Goal: Obtain resource: Download file/media

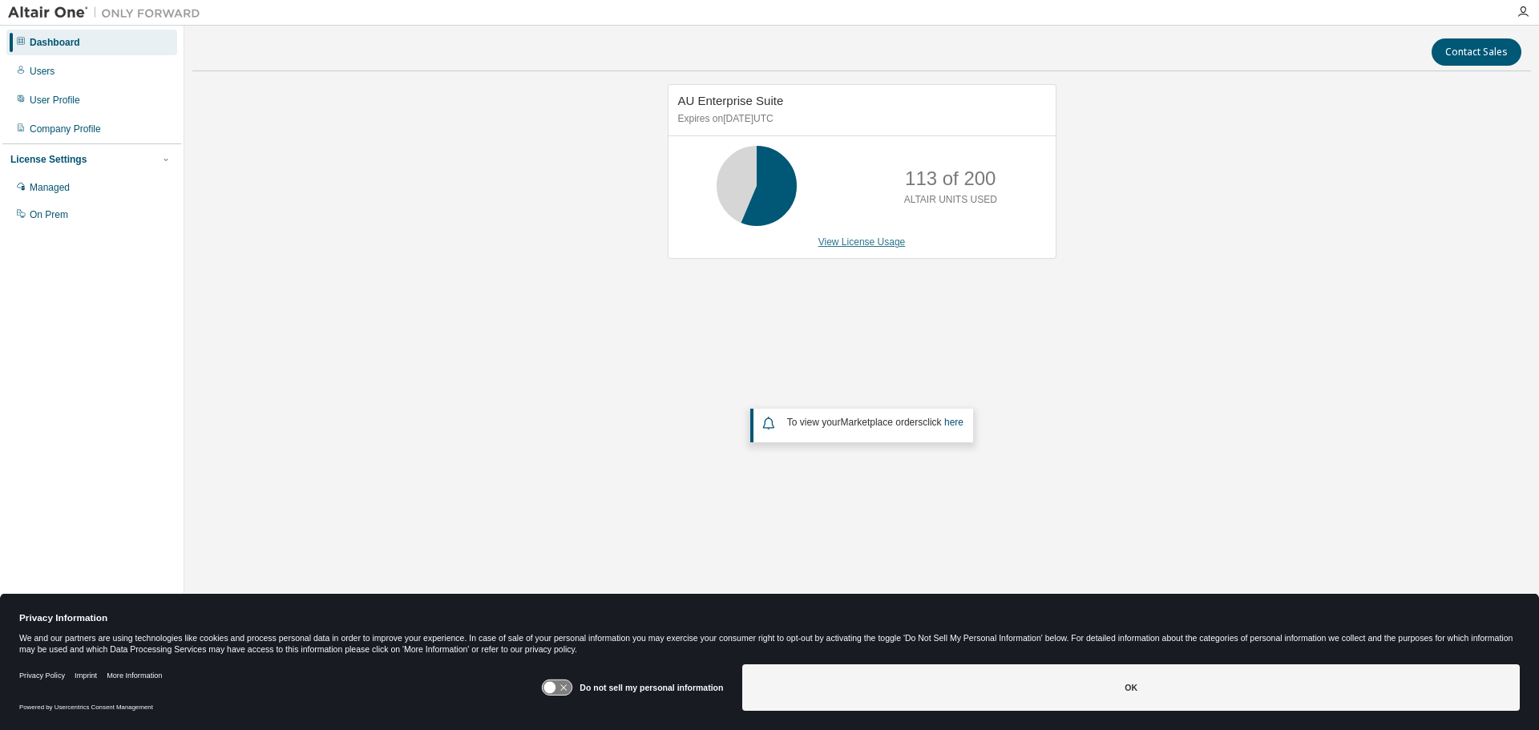
click at [873, 244] on link "View License Usage" at bounding box center [861, 241] width 87 height 11
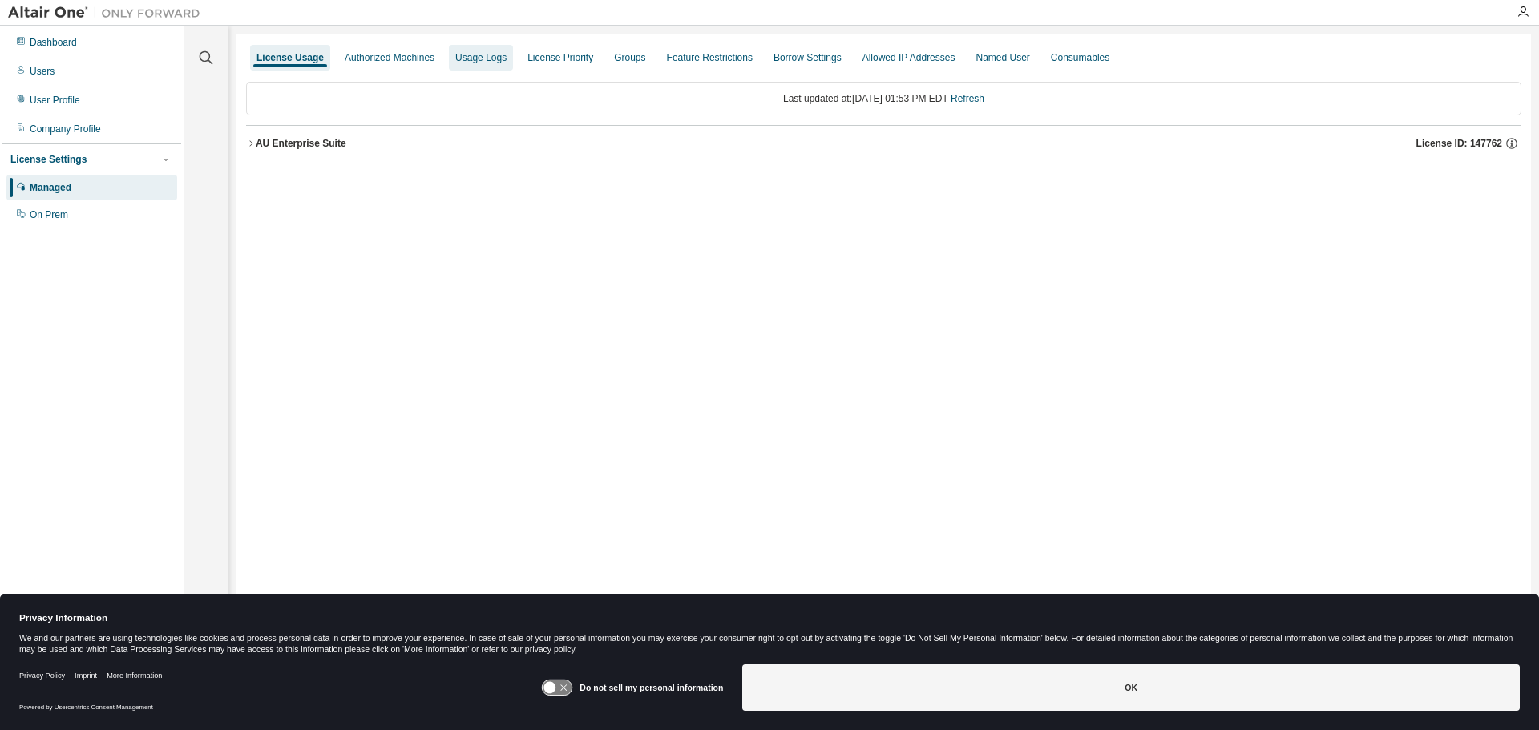
click at [499, 59] on div "Usage Logs" at bounding box center [480, 57] width 51 height 13
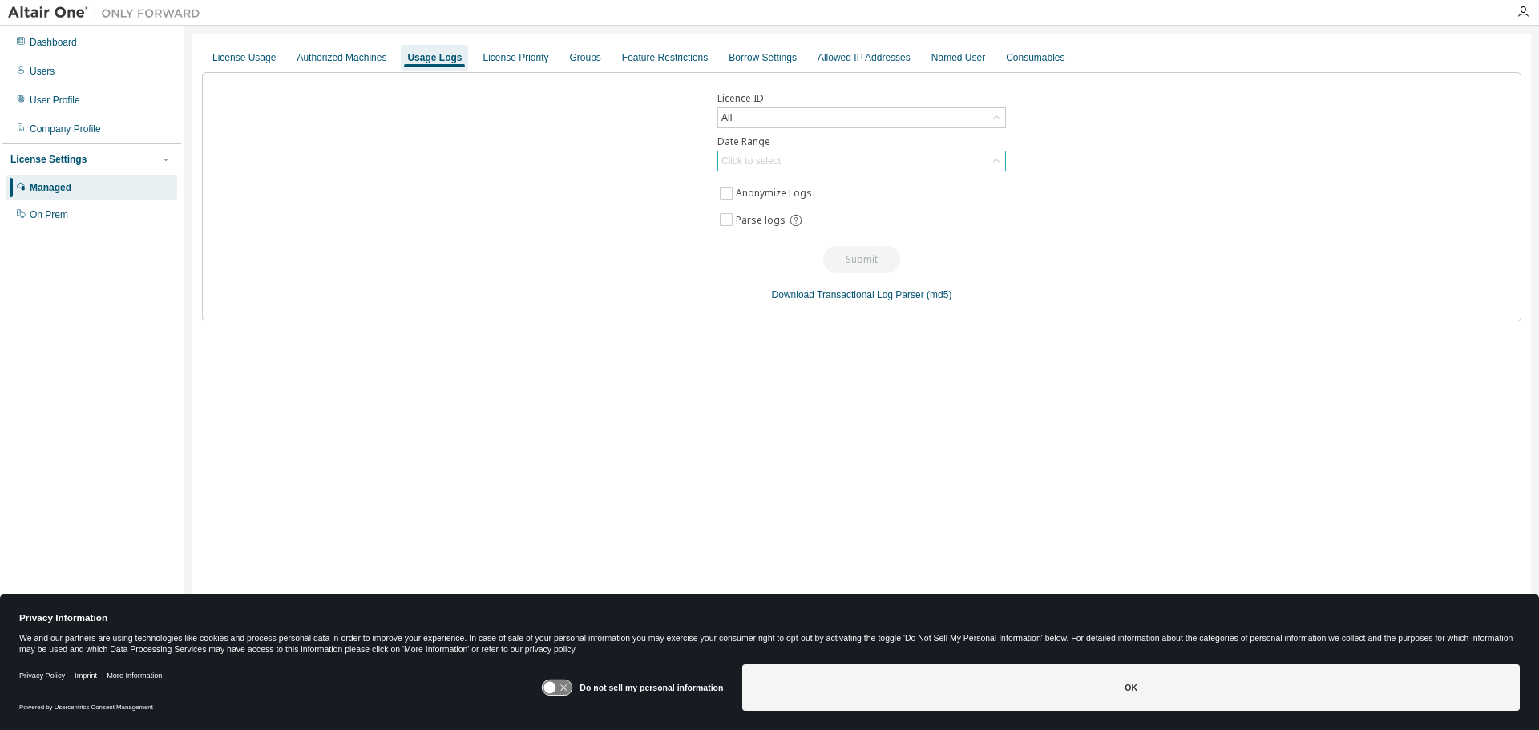
click at [768, 160] on div "Click to select" at bounding box center [750, 161] width 59 height 13
click at [810, 242] on li "Custom Date Range" at bounding box center [861, 247] width 284 height 21
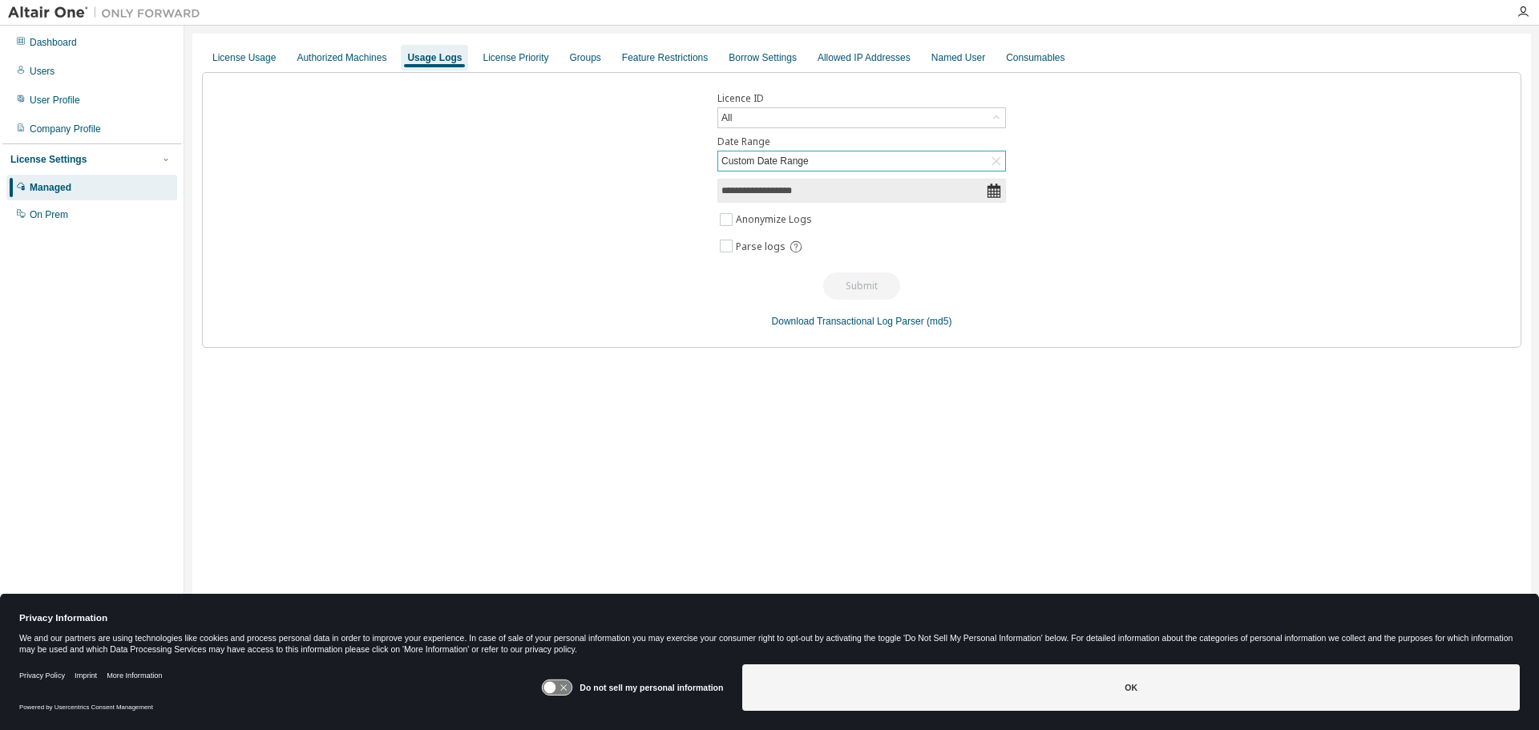
click at [993, 189] on icon at bounding box center [994, 191] width 16 height 16
click at [784, 188] on input "**********" at bounding box center [853, 191] width 265 height 16
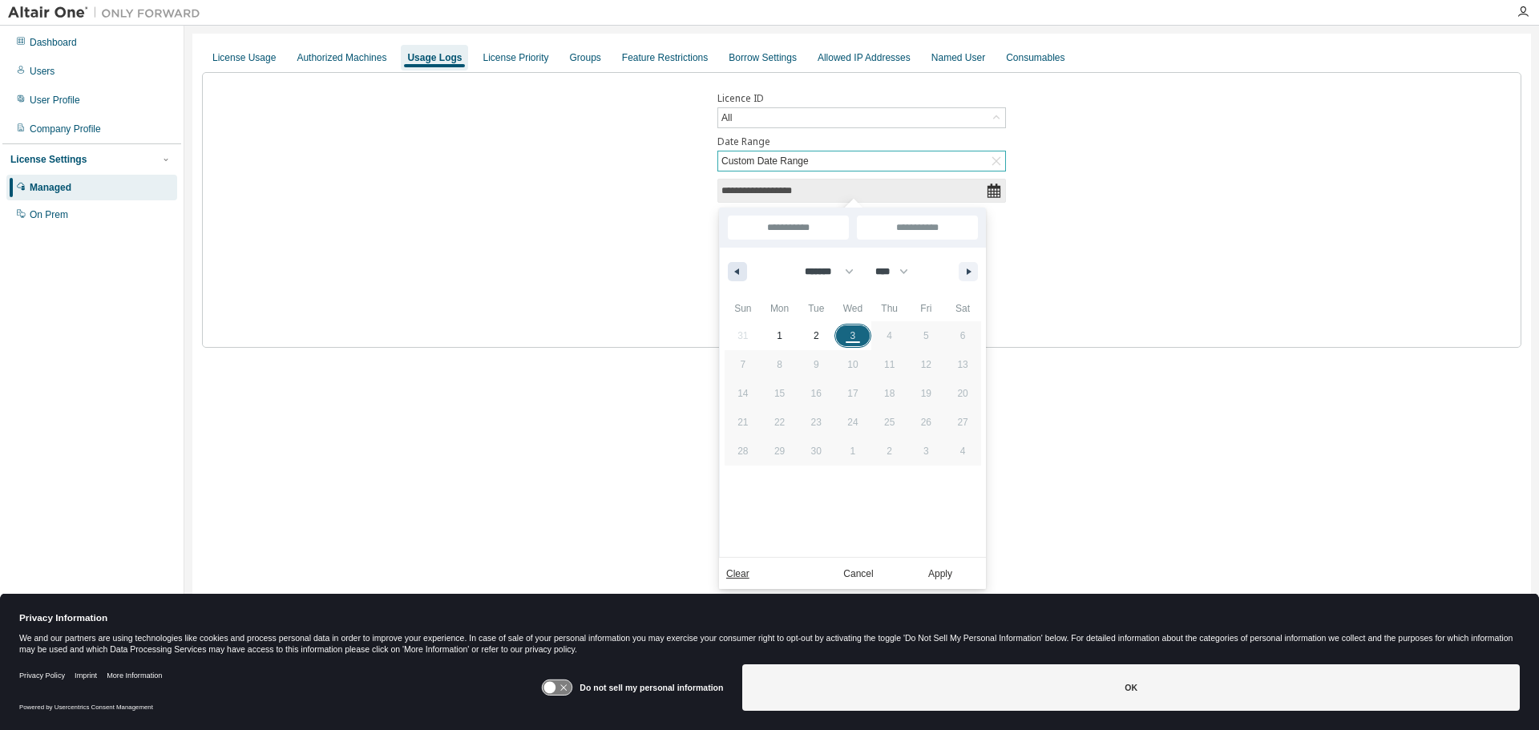
click at [736, 269] on icon "button" at bounding box center [735, 272] width 8 height 6
click at [737, 270] on icon "button" at bounding box center [735, 272] width 8 height 6
select select "*"
click at [817, 337] on span "1" at bounding box center [817, 335] width 6 height 29
type input "*"
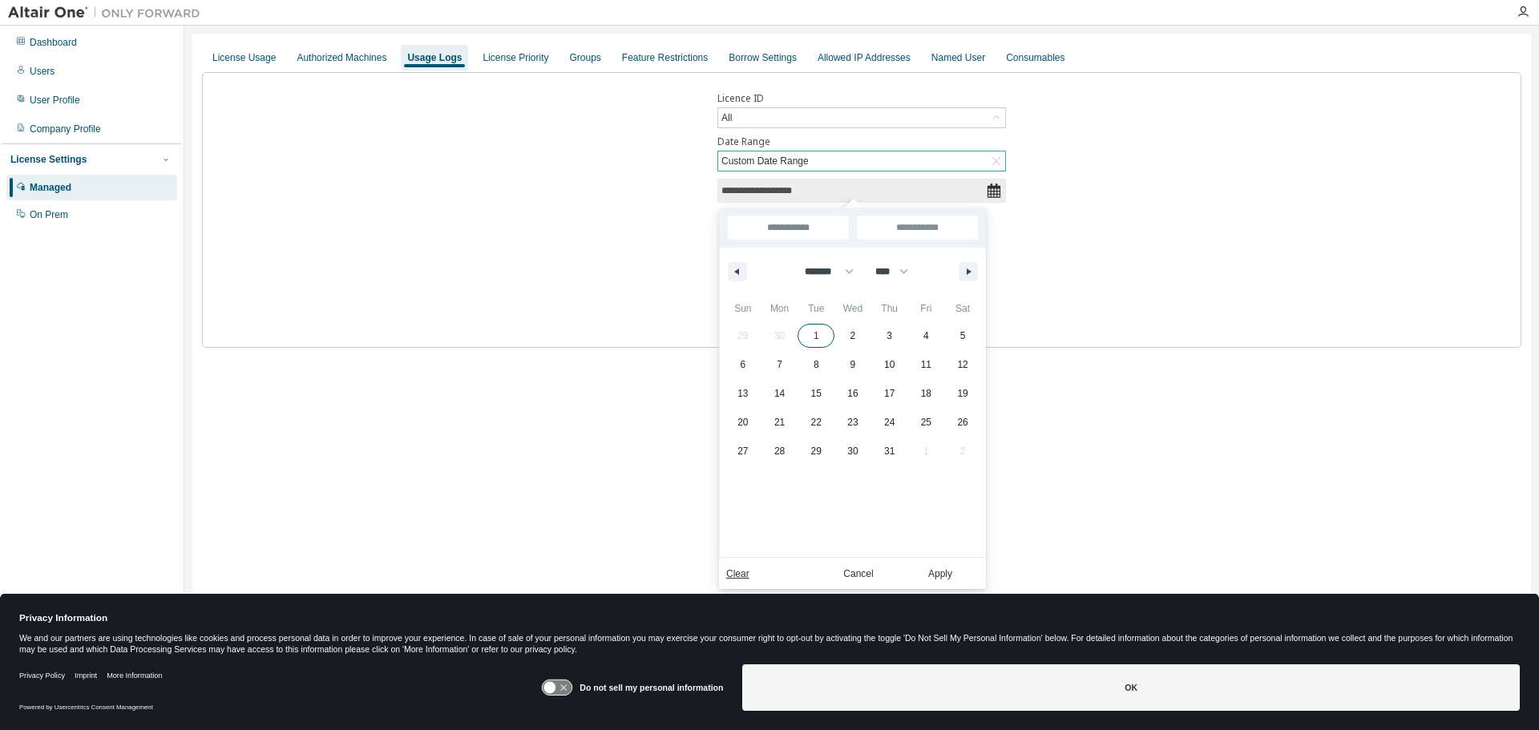
type input "*"
type input "**********"
click at [908, 223] on input "**********" at bounding box center [917, 228] width 121 height 24
click at [970, 269] on icon "button" at bounding box center [971, 272] width 8 height 6
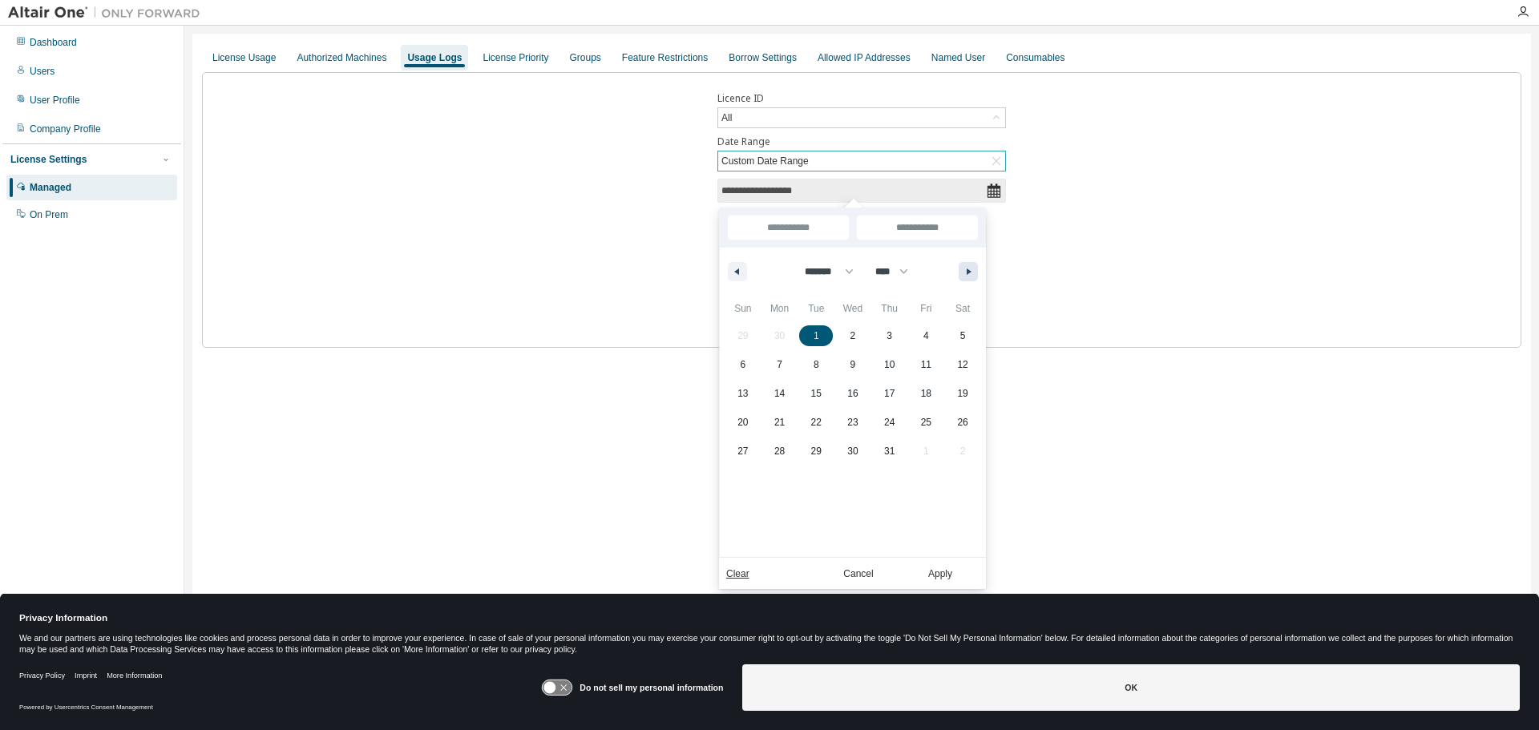
select select "*"
click at [921, 331] on span "1" at bounding box center [926, 335] width 37 height 21
type input "**********"
select select "*"
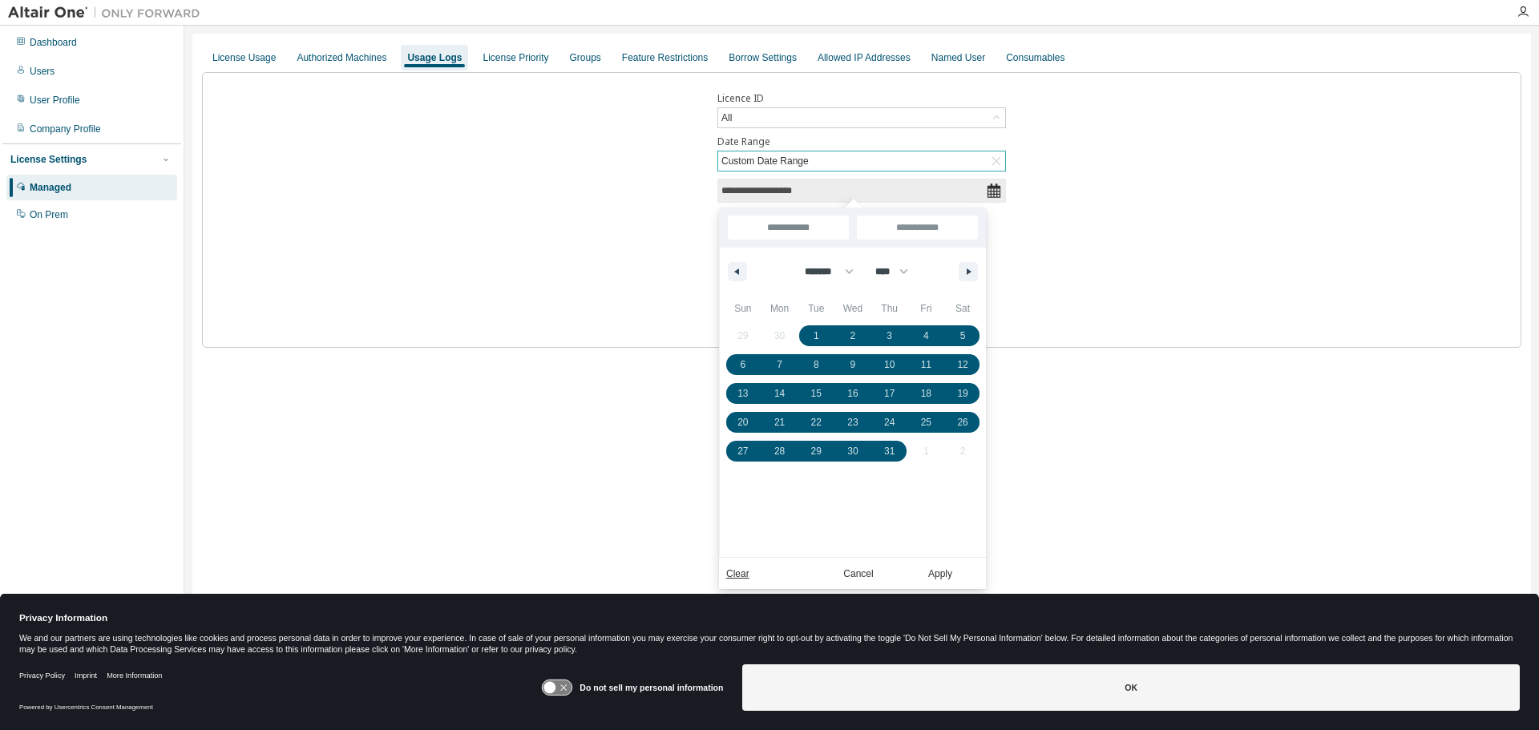
click at [1061, 292] on div "**********" at bounding box center [861, 210] width 1319 height 276
click at [951, 561] on div "Clear Cancel Apply" at bounding box center [852, 573] width 267 height 32
click at [944, 572] on button "Apply" at bounding box center [940, 574] width 77 height 18
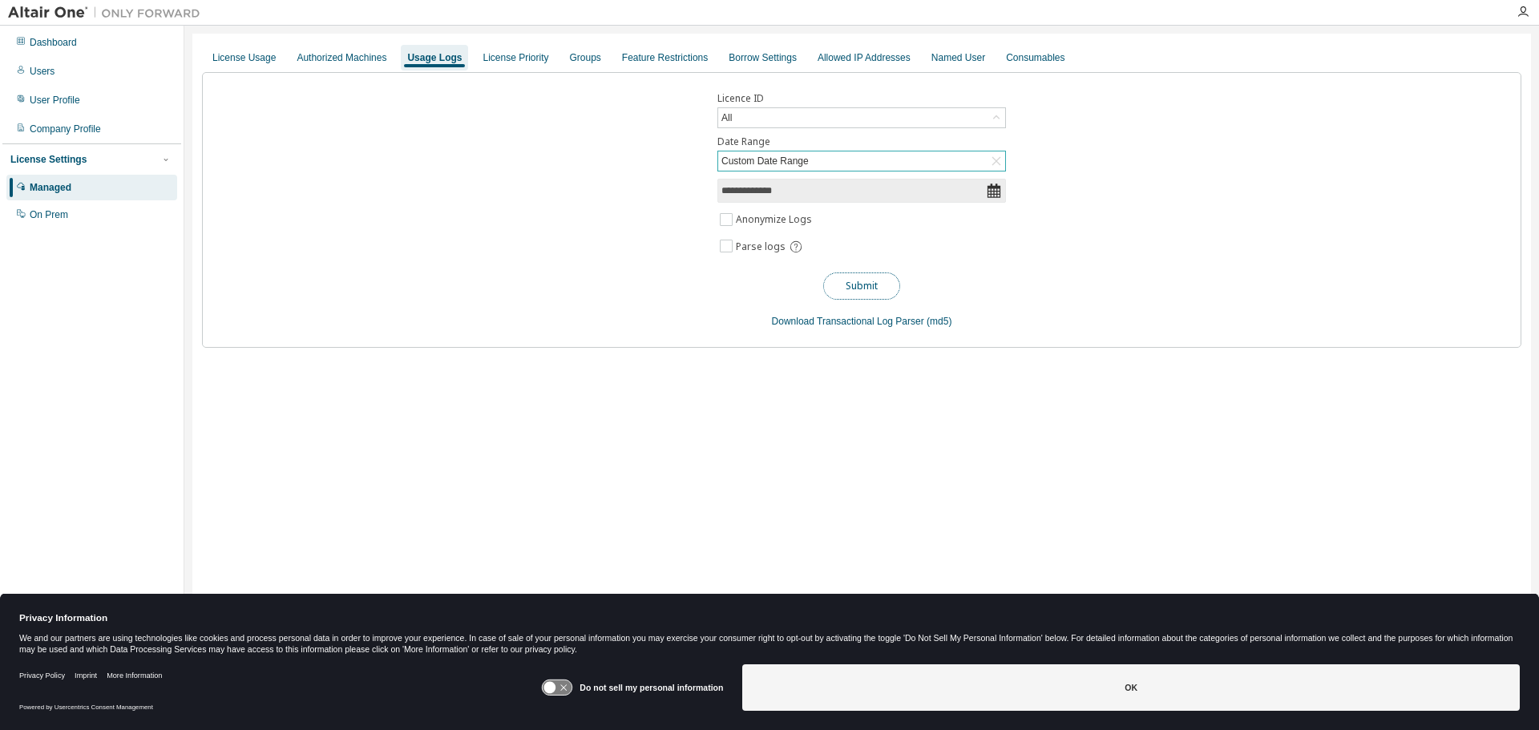
click at [862, 287] on button "Submit" at bounding box center [861, 286] width 77 height 27
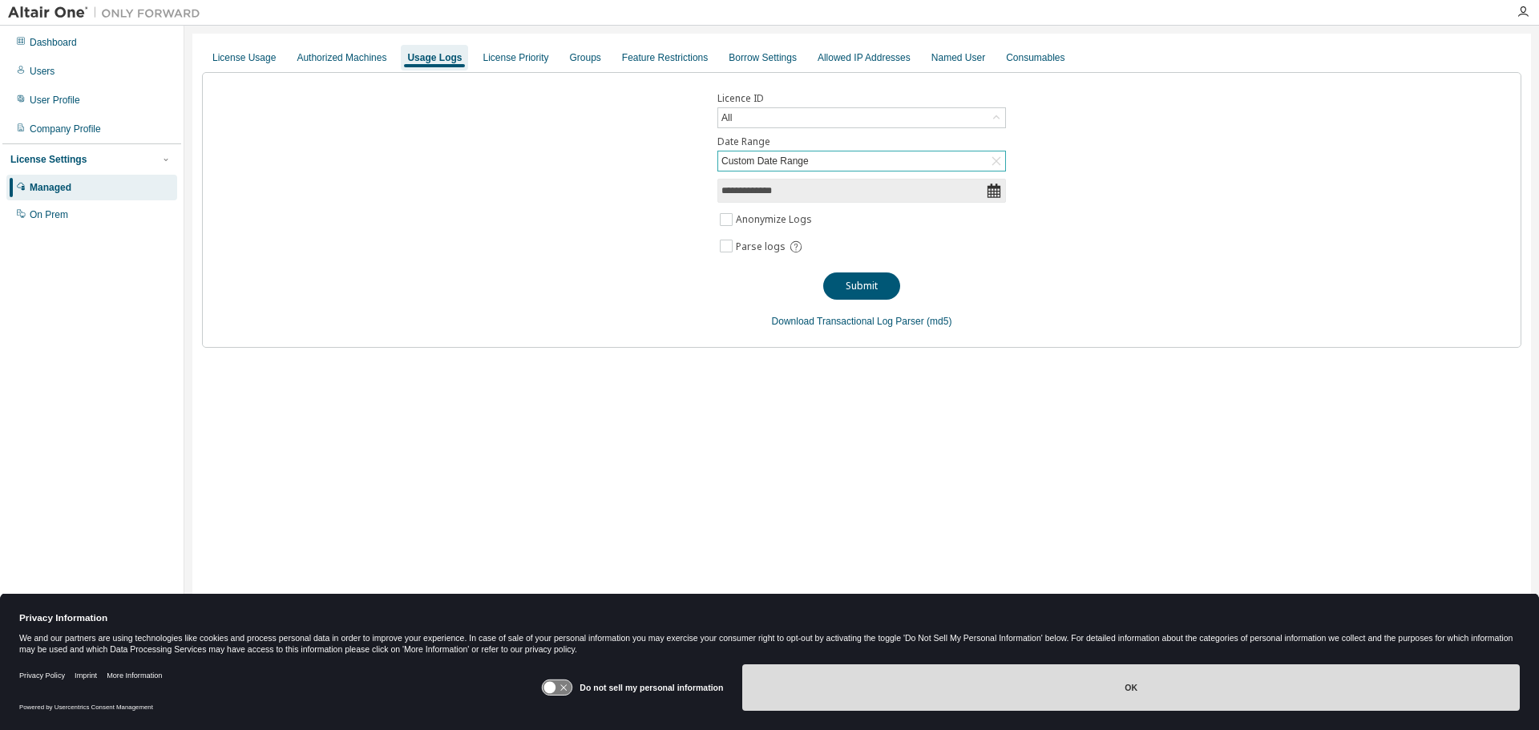
click at [1018, 700] on button "OK" at bounding box center [1131, 688] width 778 height 46
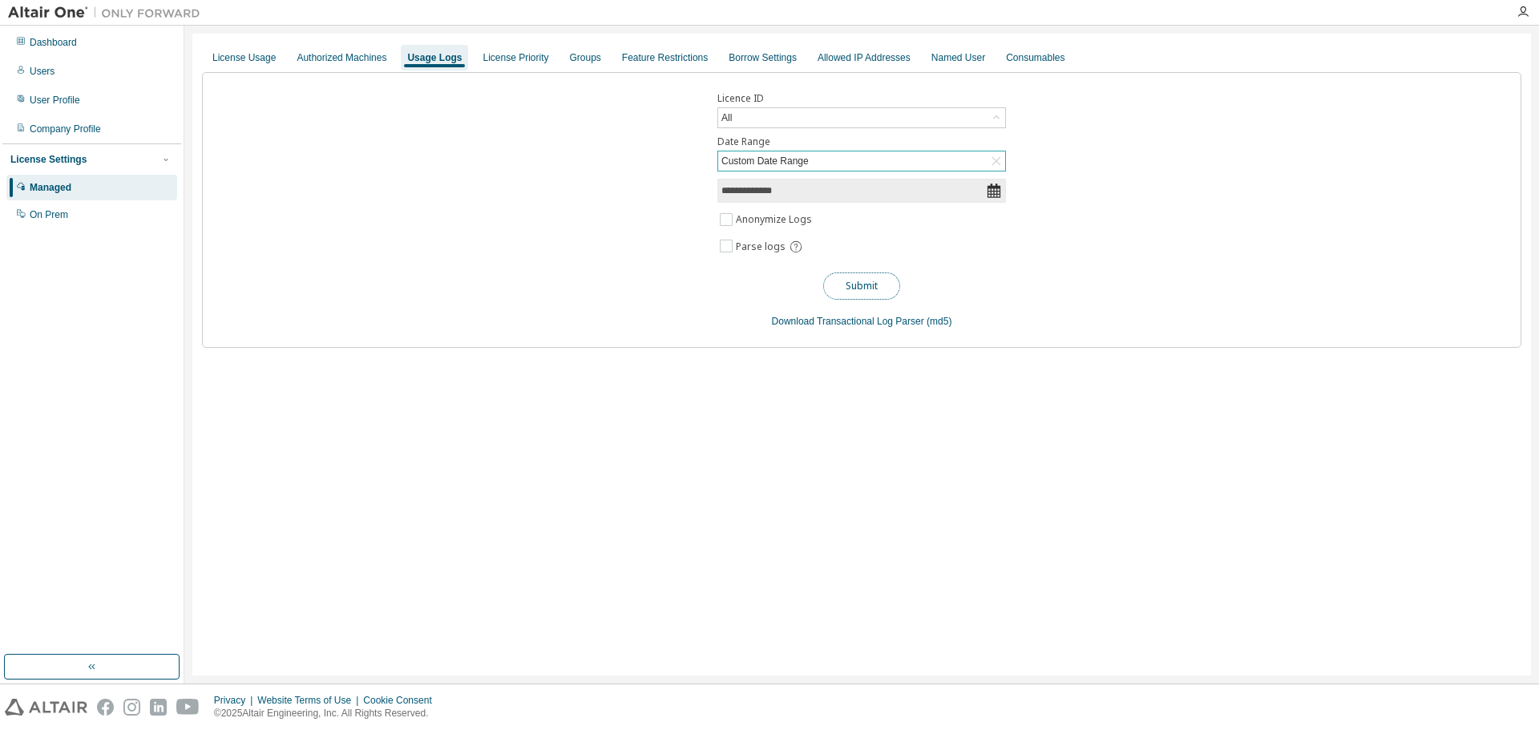
click at [867, 286] on button "Submit" at bounding box center [861, 286] width 77 height 27
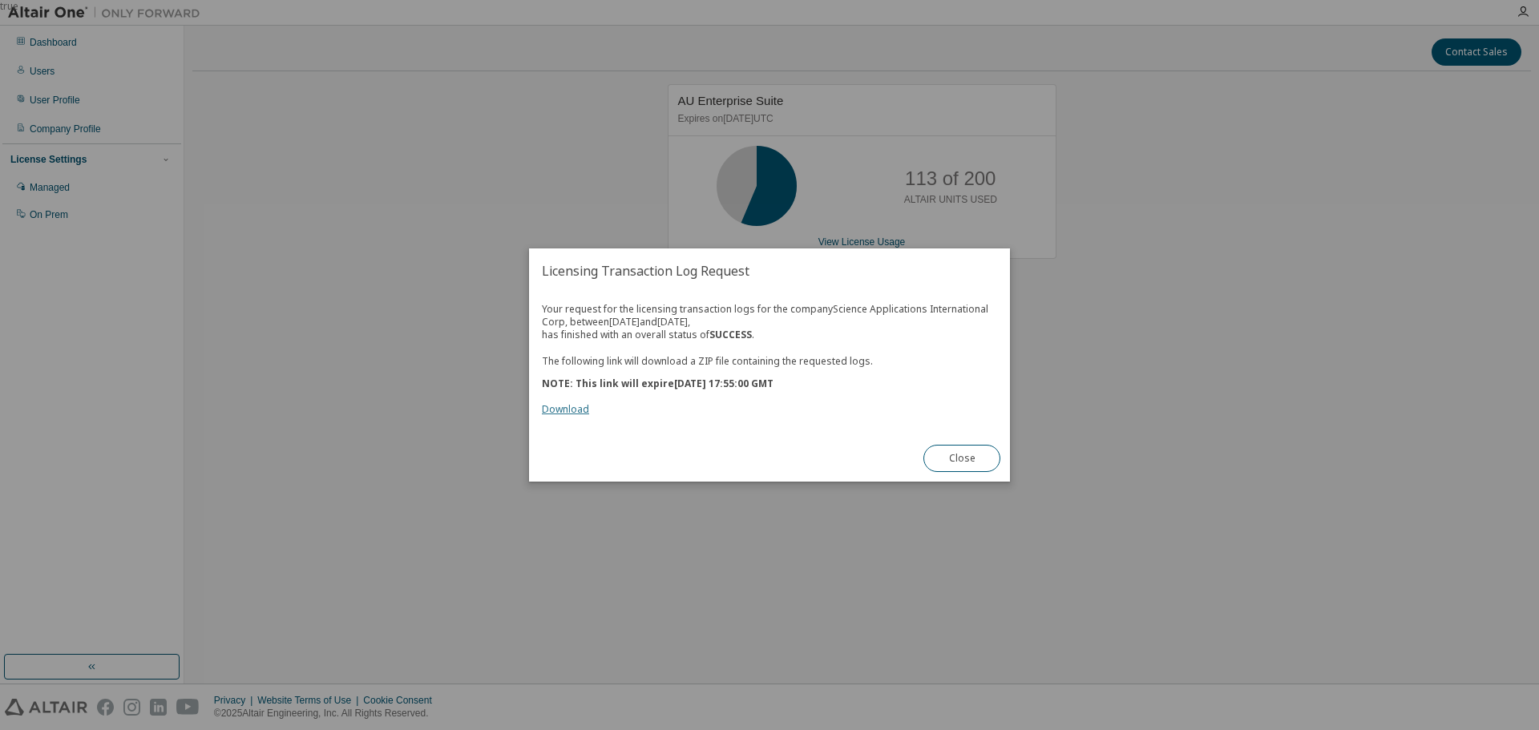
click at [581, 410] on link "Download" at bounding box center [565, 409] width 47 height 14
click at [955, 456] on button "Close" at bounding box center [961, 458] width 77 height 27
